Goal: Information Seeking & Learning: Learn about a topic

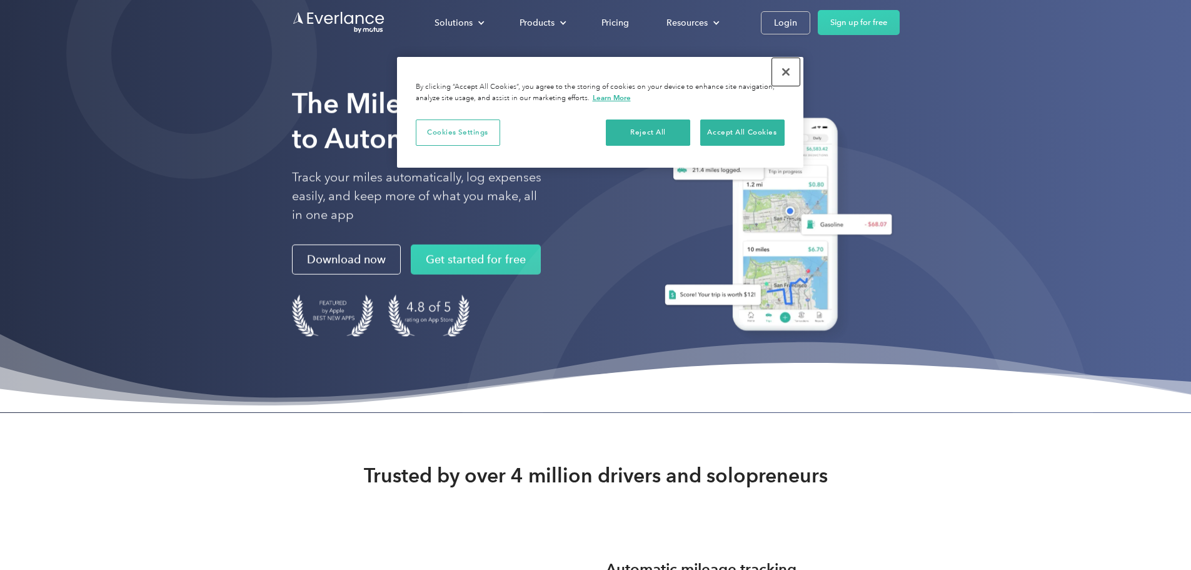
click at [787, 71] on button "Close" at bounding box center [786, 72] width 28 height 28
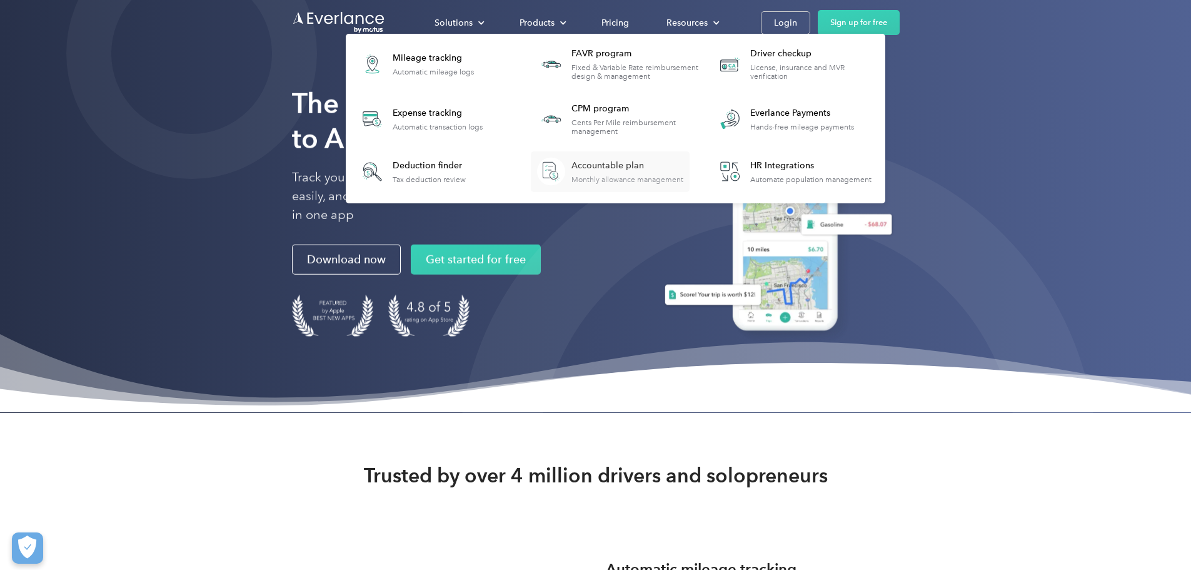
click at [684, 167] on div "Accountable plan" at bounding box center [628, 165] width 112 height 13
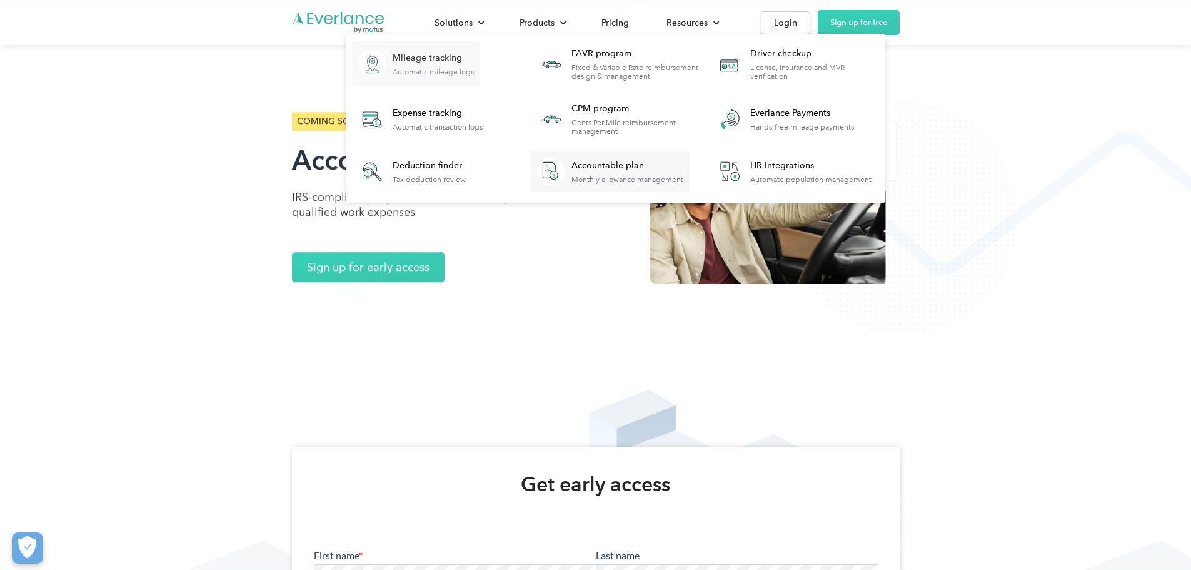
click at [474, 59] on div "Mileage tracking" at bounding box center [433, 58] width 81 height 13
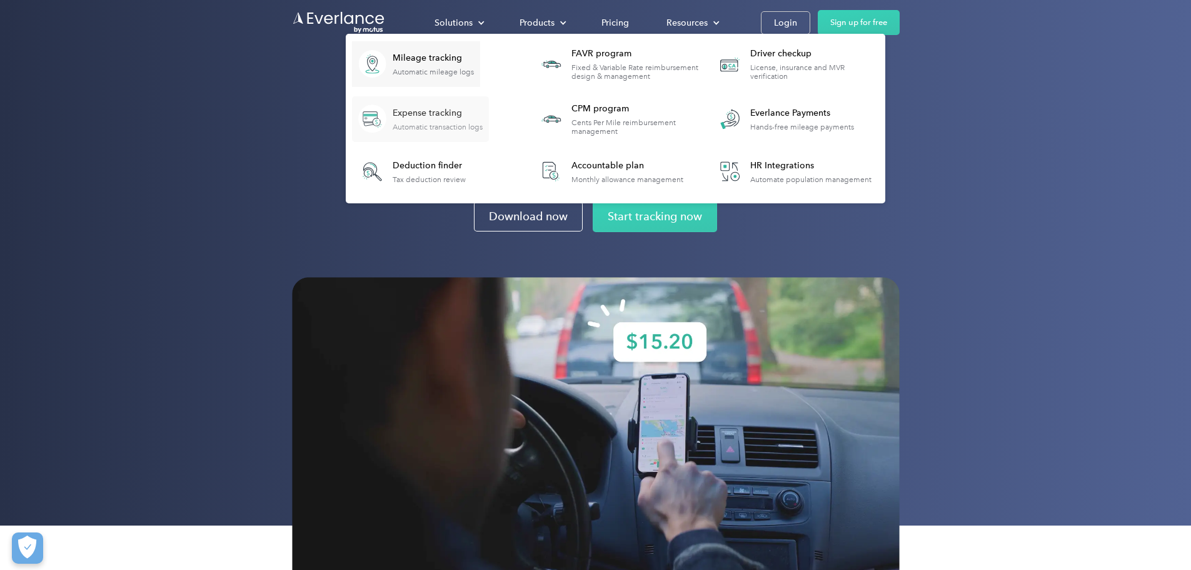
click at [483, 117] on div "Expense tracking" at bounding box center [438, 113] width 90 height 13
